Goal: Navigation & Orientation: Find specific page/section

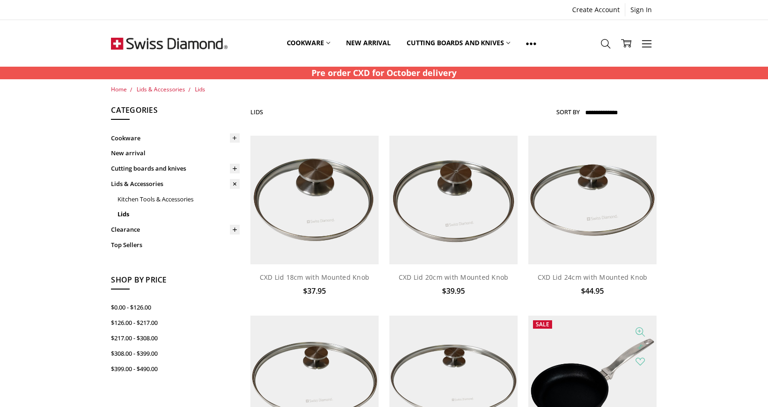
scroll to position [6, 0]
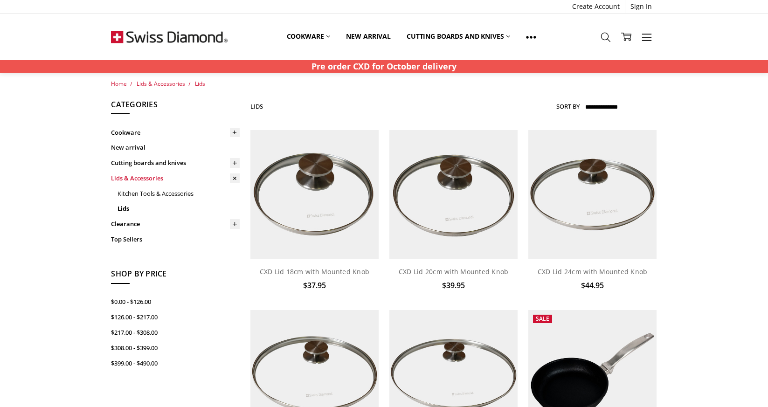
click at [134, 179] on link "Lids & Accessories" at bounding box center [175, 178] width 129 height 15
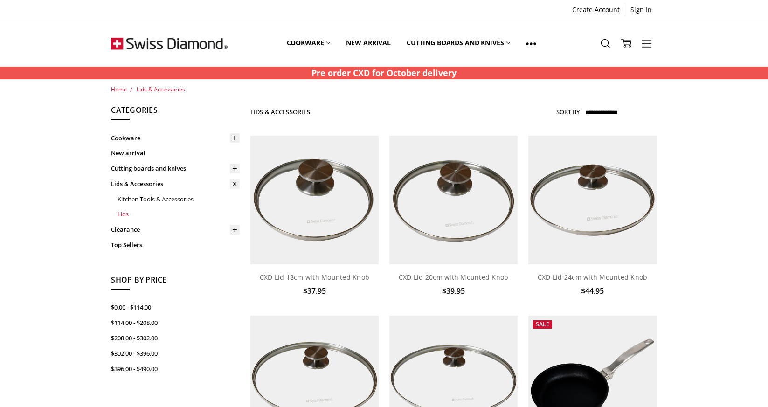
click at [126, 216] on link "Lids" at bounding box center [178, 214] width 122 height 15
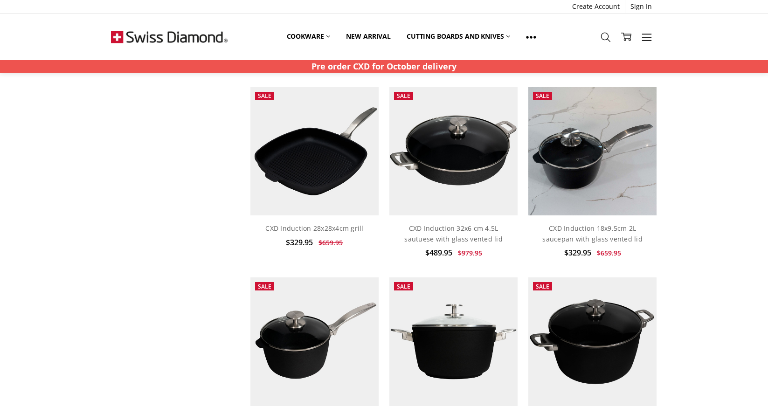
scroll to position [1050, 0]
